Goal: Book appointment/travel/reservation

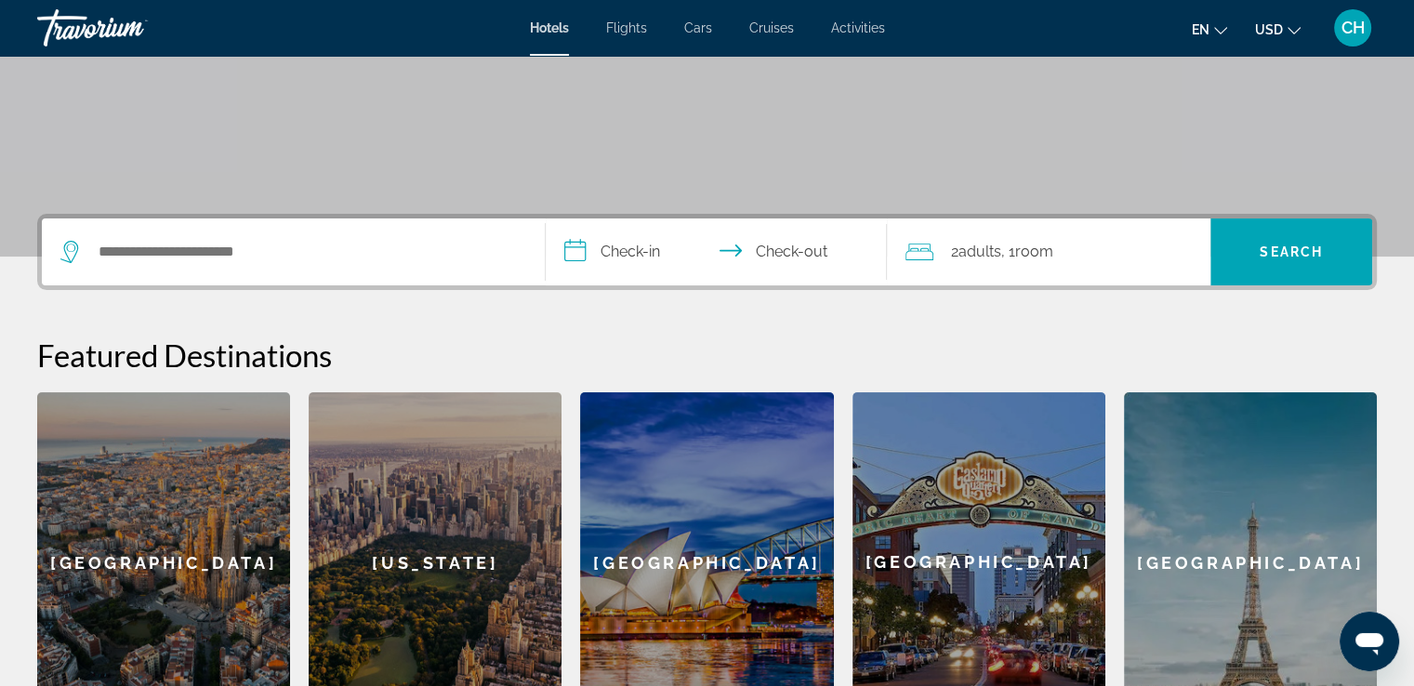
scroll to position [338, 0]
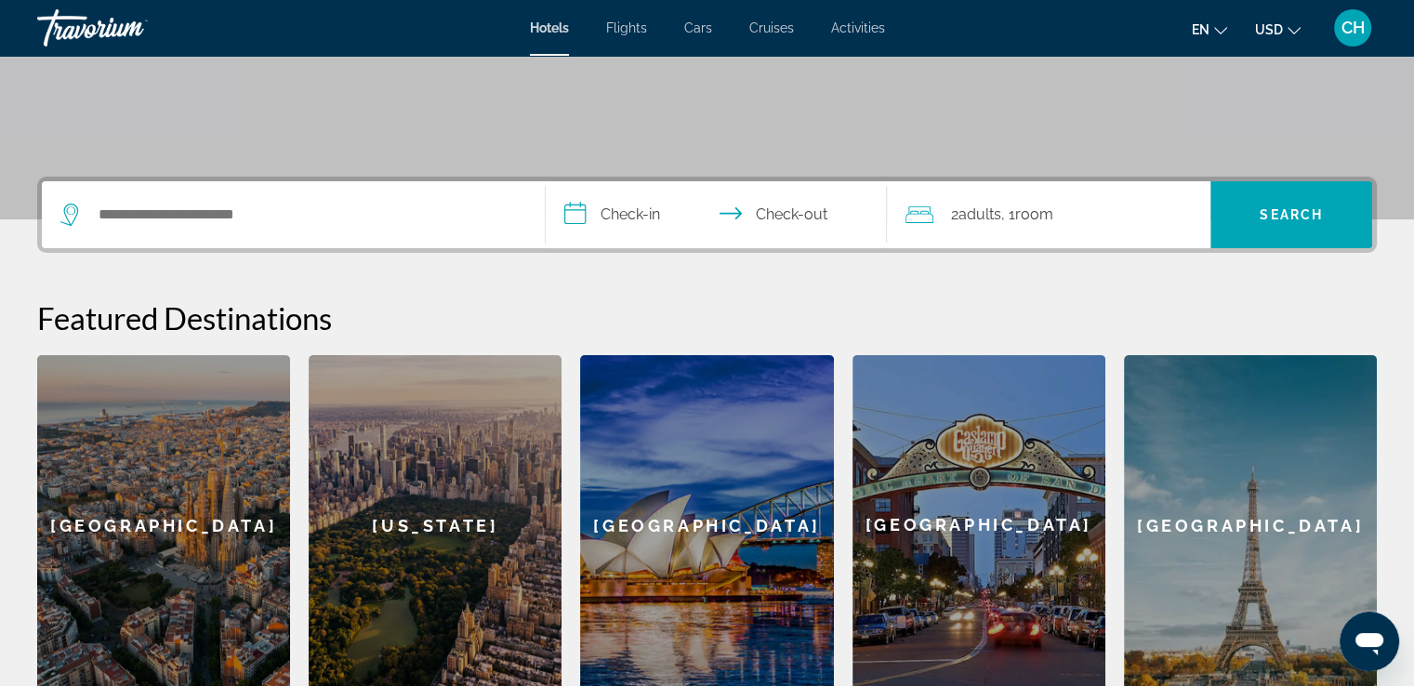
click at [627, 29] on span "Flights" at bounding box center [626, 27] width 41 height 15
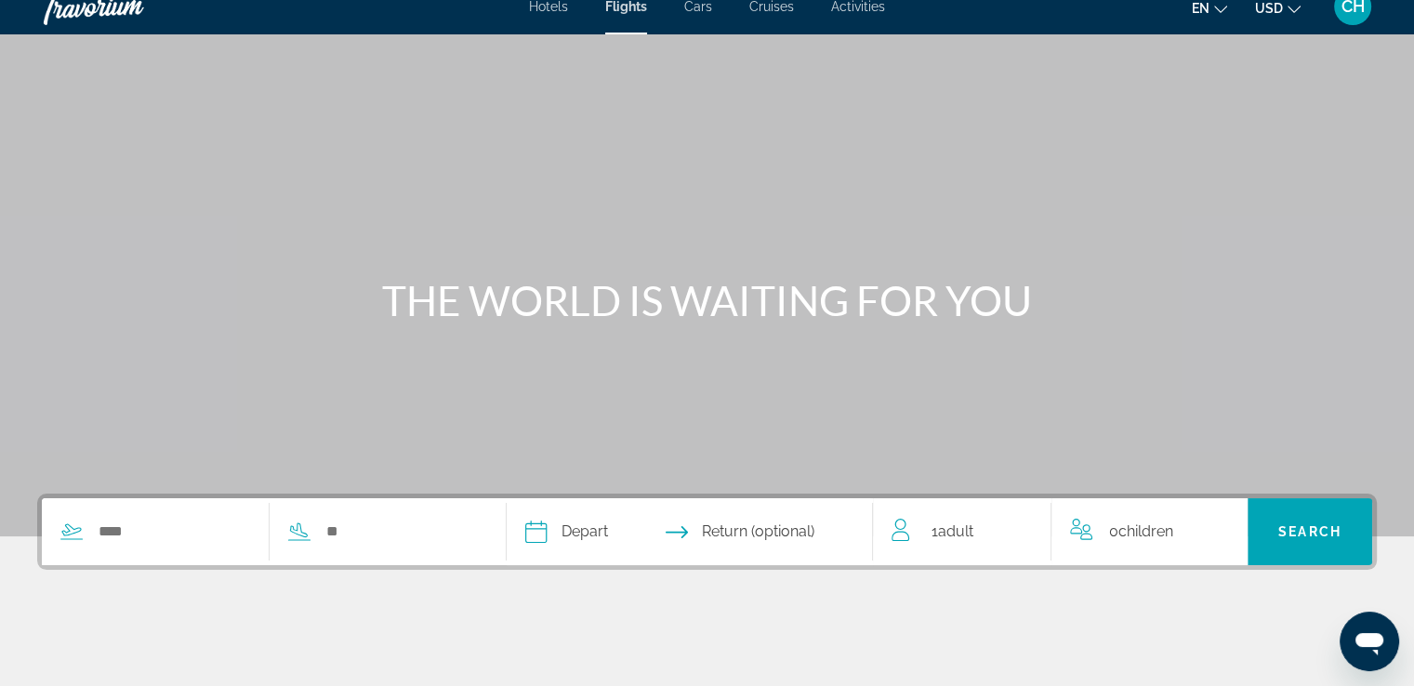
scroll to position [8, 0]
